Goal: Transaction & Acquisition: Purchase product/service

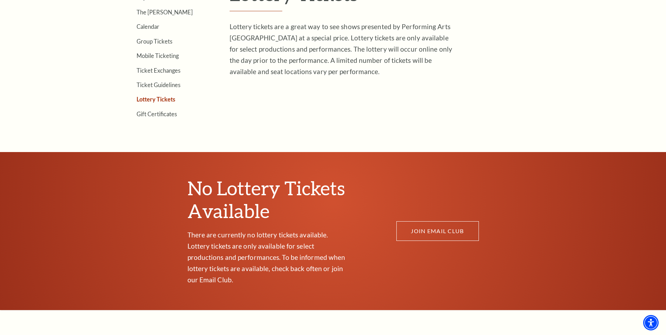
scroll to position [273, 0]
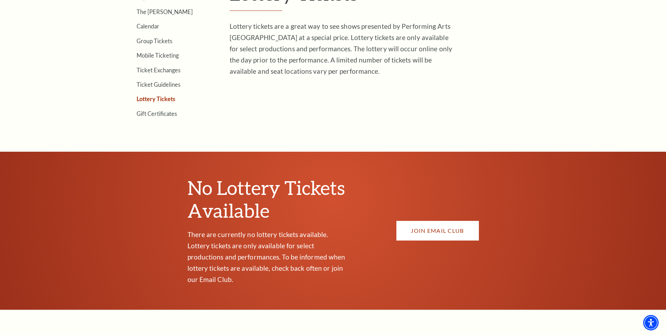
click at [461, 230] on link "JOIN EMAIL CLUB" at bounding box center [437, 231] width 82 height 20
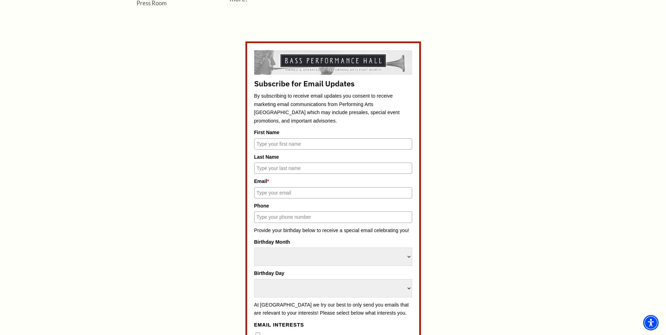
scroll to position [312, 0]
click at [263, 143] on input "First Name" at bounding box center [333, 143] width 158 height 11
type input "Elizabeth"
type input "Smith"
click at [274, 198] on input "Email *" at bounding box center [333, 192] width 158 height 11
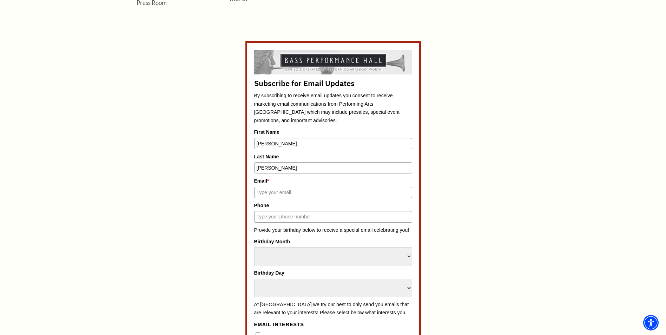
type input "howls05array@icloud.com"
click at [273, 214] on input "Phone" at bounding box center [333, 216] width 158 height 11
type input "2"
click at [288, 258] on select "Select Month January February March April May June July August September Octobe…" at bounding box center [333, 256] width 158 height 18
select select "September"
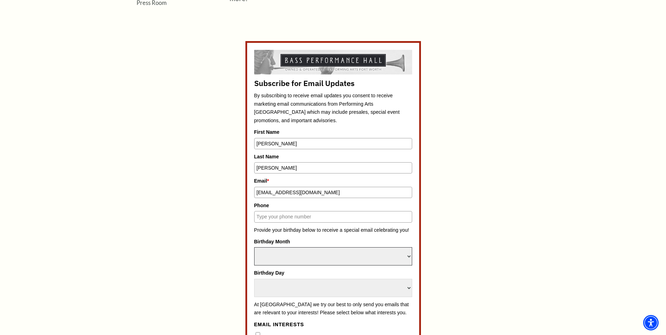
click at [254, 247] on select "Select Month January February March April May June July August September Octobe…" at bounding box center [333, 256] width 158 height 18
click at [288, 294] on select "Select Day 1 2 3 4 5 6 7 8 9 10 11 12 13 14 15 16 17 18 19 20 21 22 23 24" at bounding box center [333, 288] width 158 height 18
select select "19"
click at [254, 279] on select "Select Day 1 2 3 4 5 6 7 8 9 10 11 12 13 14 15 16 17 18 19 20 21 22 23 24" at bounding box center [333, 288] width 158 height 18
click at [203, 249] on div "Subscribe for Email Updates By subscribing to receive email updates you consent…" at bounding box center [333, 292] width 326 height 503
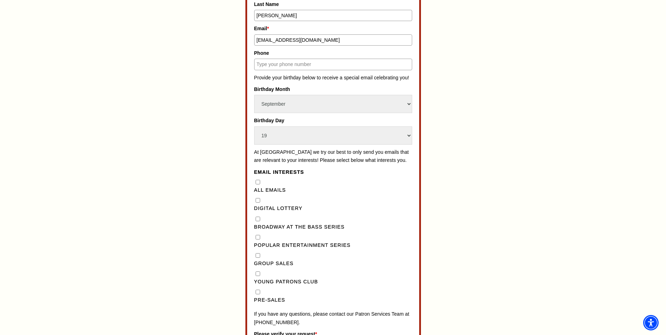
scroll to position [466, 0]
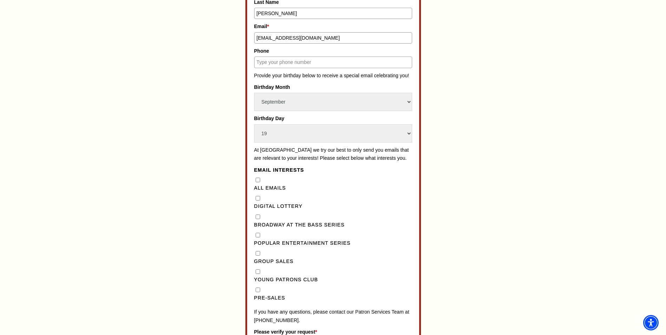
click at [258, 200] on Lottery"] "Digital Lottery" at bounding box center [257, 198] width 5 height 5
checkbox Lottery"] "true"
click at [256, 219] on Series"] "Broadway at the Bass Series" at bounding box center [257, 216] width 5 height 5
checkbox Series"] "true"
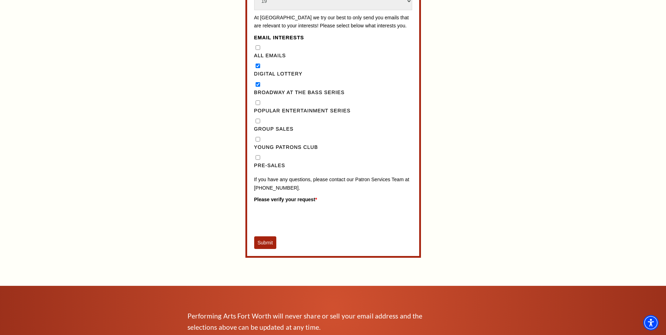
scroll to position [599, 0]
click at [267, 248] on button "Submit" at bounding box center [265, 242] width 22 height 13
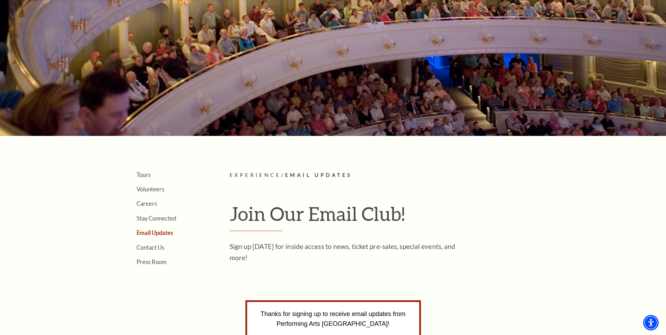
scroll to position [0, 0]
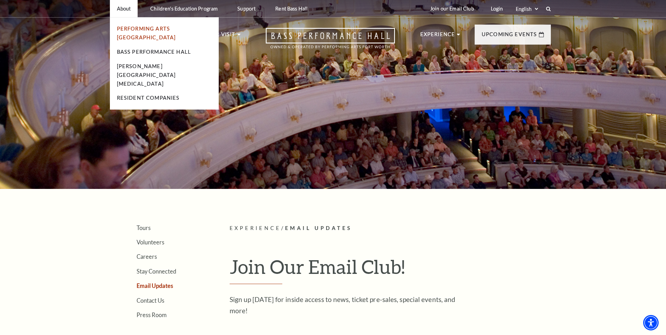
click at [146, 28] on link "Performing Arts [GEOGRAPHIC_DATA]" at bounding box center [146, 33] width 59 height 15
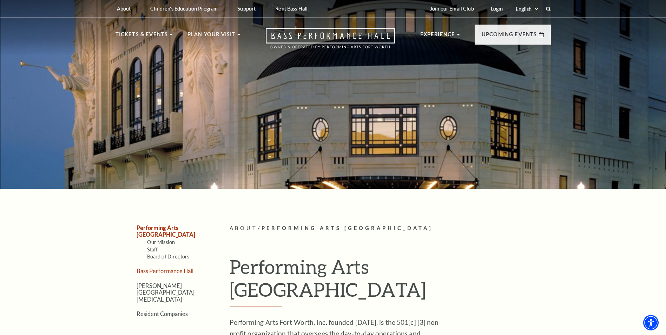
click at [160, 267] on link "Bass Performance Hall" at bounding box center [164, 270] width 57 height 7
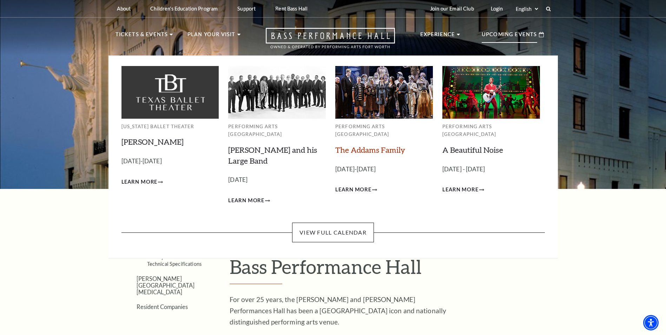
click at [380, 145] on link "The Addams Family" at bounding box center [370, 149] width 70 height 9
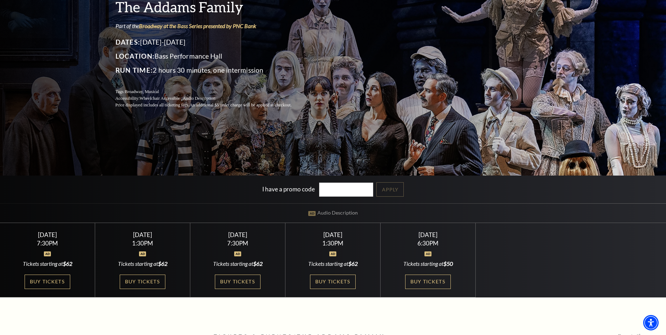
scroll to position [89, 0]
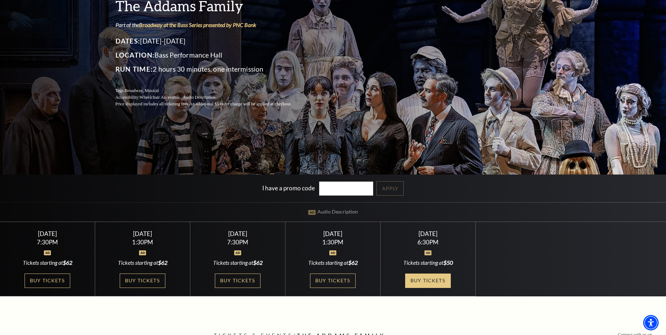
click at [440, 280] on link "Buy Tickets" at bounding box center [428, 280] width 46 height 14
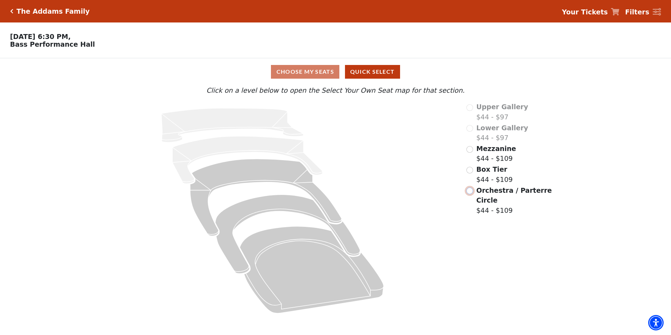
click at [470, 193] on input "Orchestra / Parterre Circle$44 - $109\a" at bounding box center [469, 190] width 7 height 7
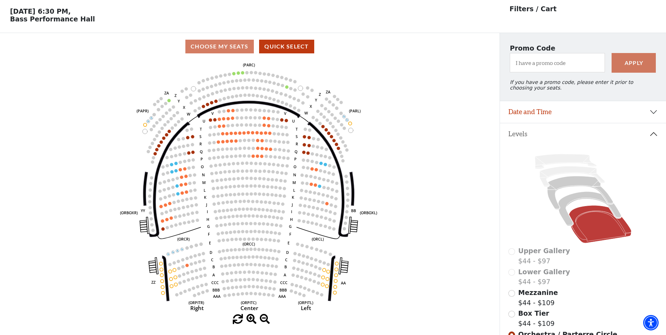
scroll to position [33, 0]
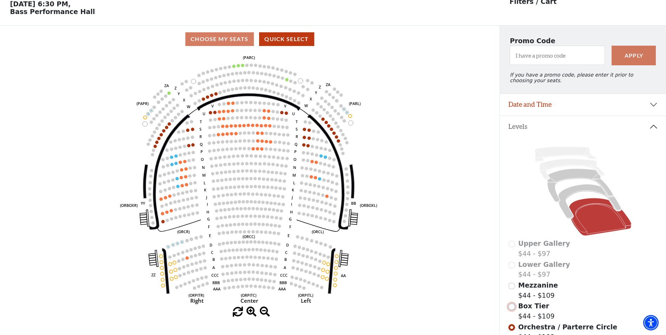
click at [512, 310] on input "Box Tier$44 - $109\a" at bounding box center [511, 306] width 7 height 7
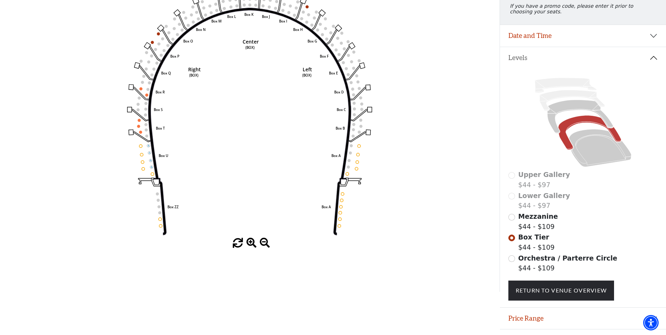
scroll to position [103, 0]
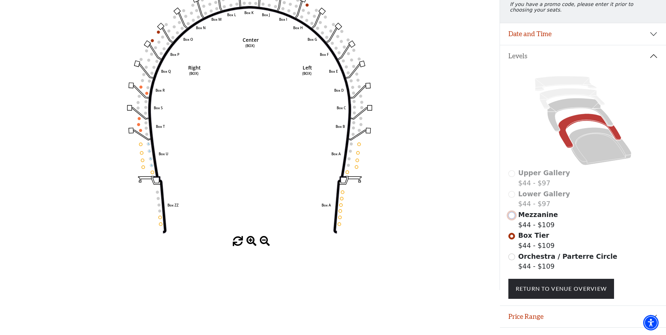
click at [512, 219] on input "Mezzanine$44 - $109\a" at bounding box center [511, 215] width 7 height 7
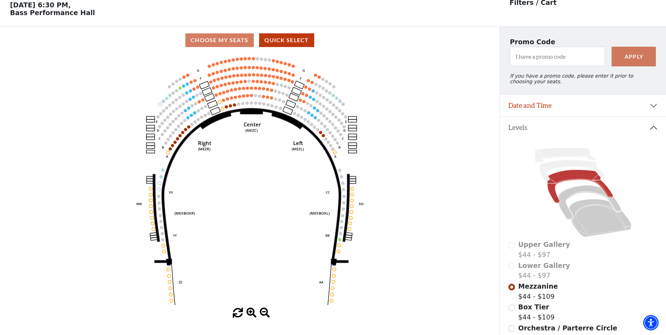
scroll to position [33, 0]
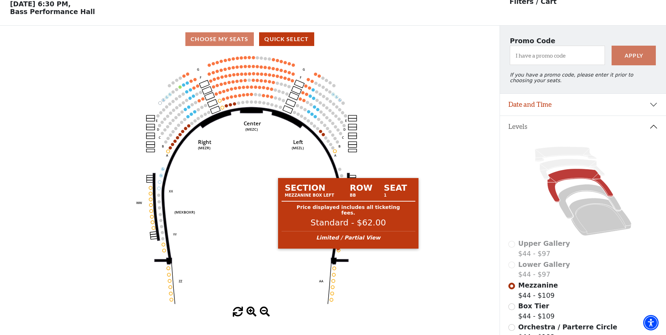
click at [338, 252] on circle at bounding box center [338, 249] width 3 height 3
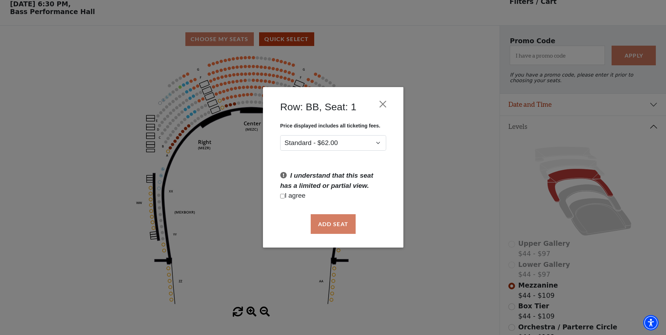
click at [285, 195] on p "I agree" at bounding box center [333, 196] width 106 height 10
click at [283, 197] on input "Checkbox field" at bounding box center [282, 196] width 5 height 5
checkbox input "true"
click at [330, 219] on button "Add Seat" at bounding box center [332, 224] width 45 height 20
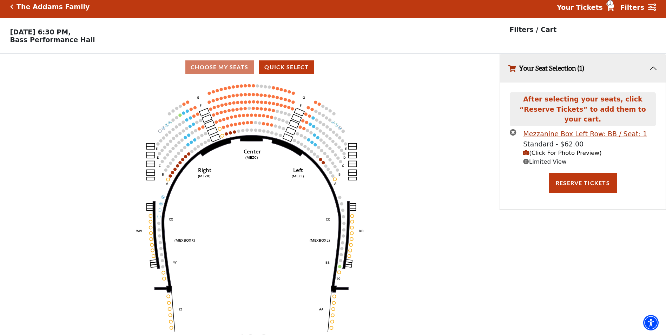
scroll to position [0, 0]
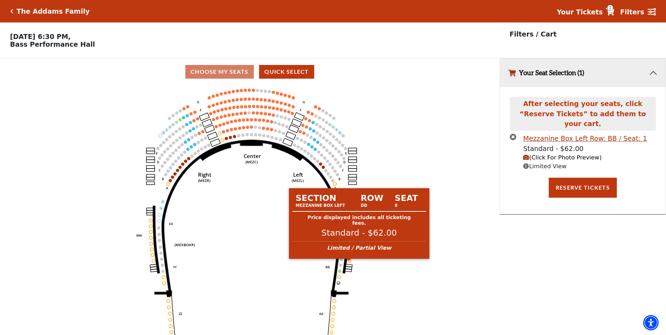
click at [349, 262] on circle at bounding box center [349, 260] width 3 height 3
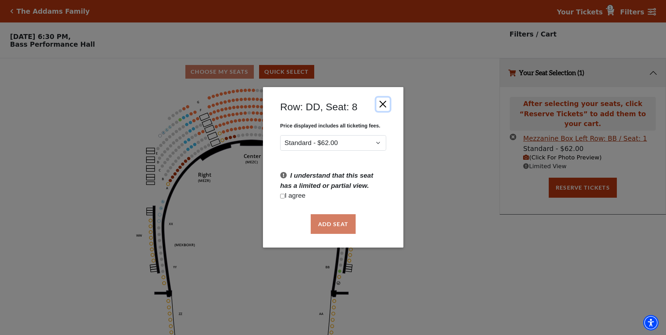
click at [383, 103] on button "Close" at bounding box center [382, 104] width 13 height 13
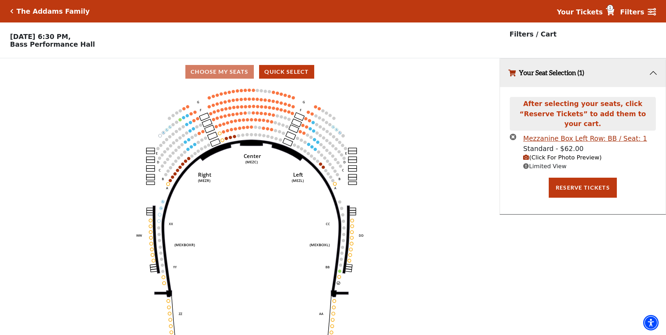
click at [653, 74] on button "Your Seat Selection (1)" at bounding box center [583, 73] width 166 height 28
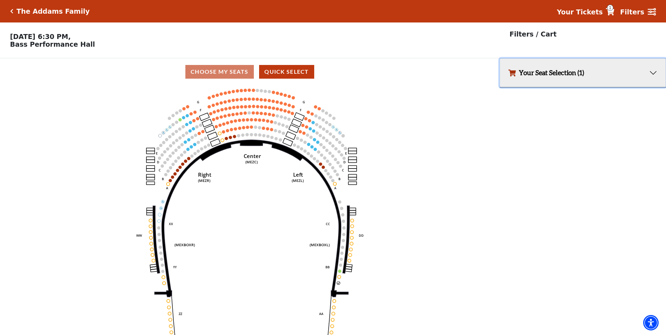
scroll to position [17, 0]
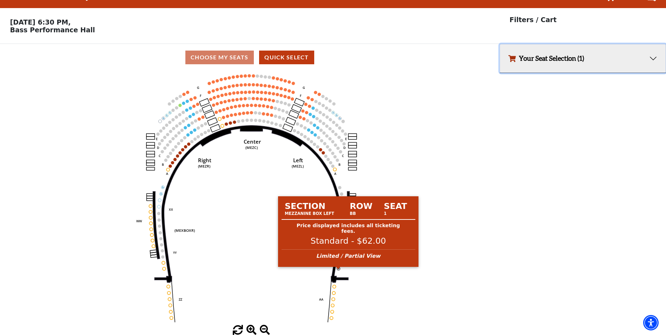
click at [338, 268] on circle at bounding box center [338, 268] width 3 height 3
click at [338, 267] on div at bounding box center [337, 268] width 5 height 3
click at [338, 268] on circle at bounding box center [338, 268] width 3 height 3
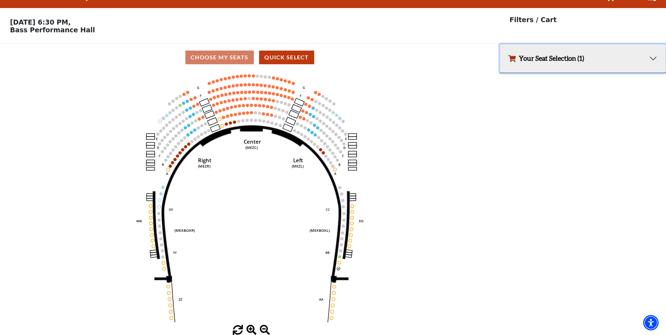
click at [655, 57] on button "Your Seat Selection (1)" at bounding box center [583, 58] width 166 height 28
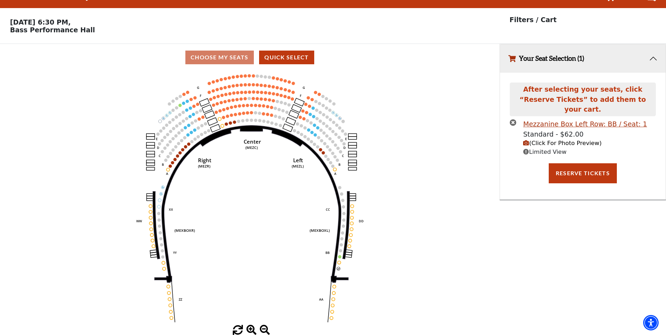
click at [511, 119] on icon "times-circle" at bounding box center [512, 122] width 7 height 7
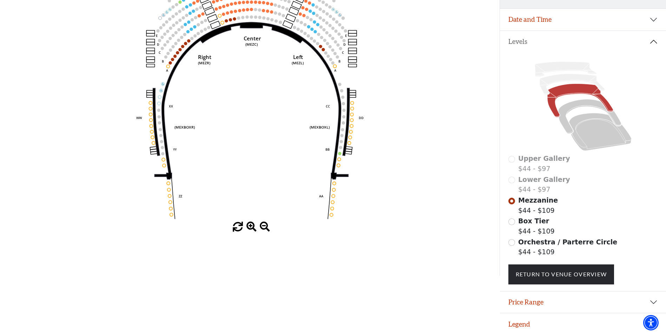
scroll to position [122, 0]
click at [512, 246] on div "Orchestra / Parterre Circle $44 - $109" at bounding box center [582, 247] width 149 height 20
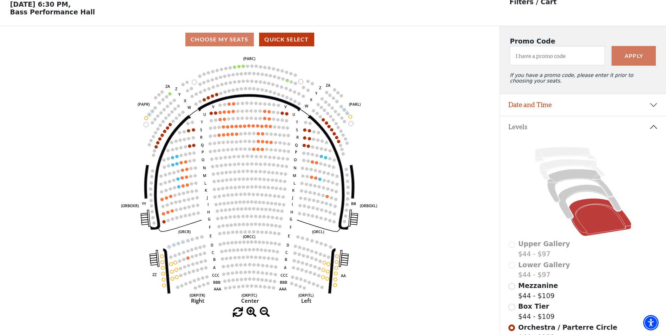
scroll to position [33, 0]
